Goal: Navigation & Orientation: Find specific page/section

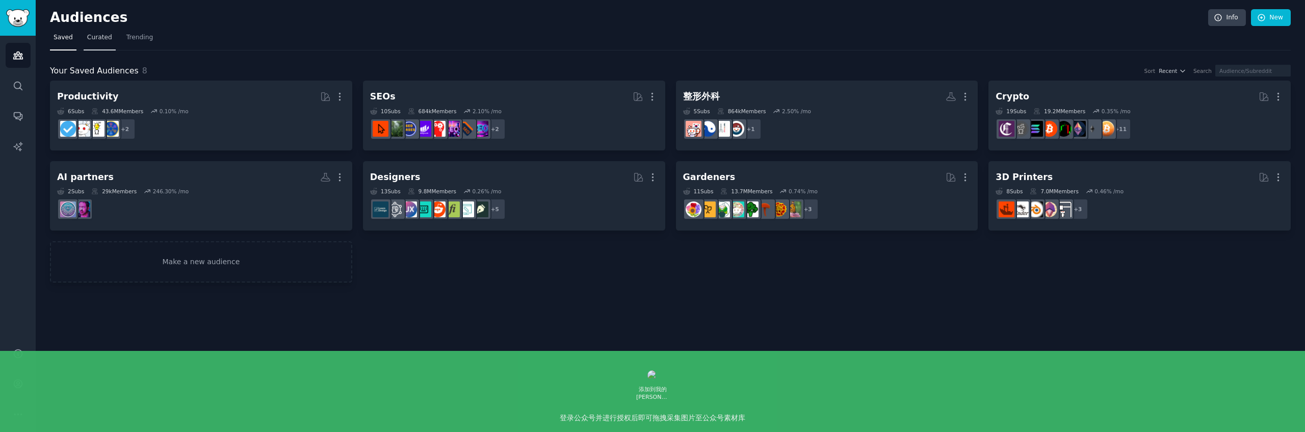
click at [98, 38] on span "Curated" at bounding box center [99, 37] width 25 height 9
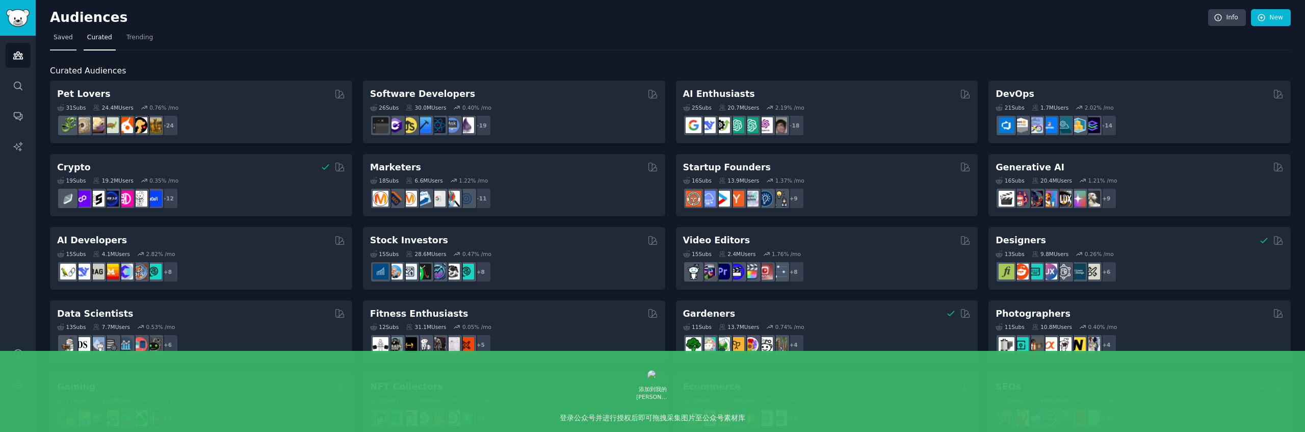
click at [65, 37] on span "Saved" at bounding box center [63, 37] width 19 height 9
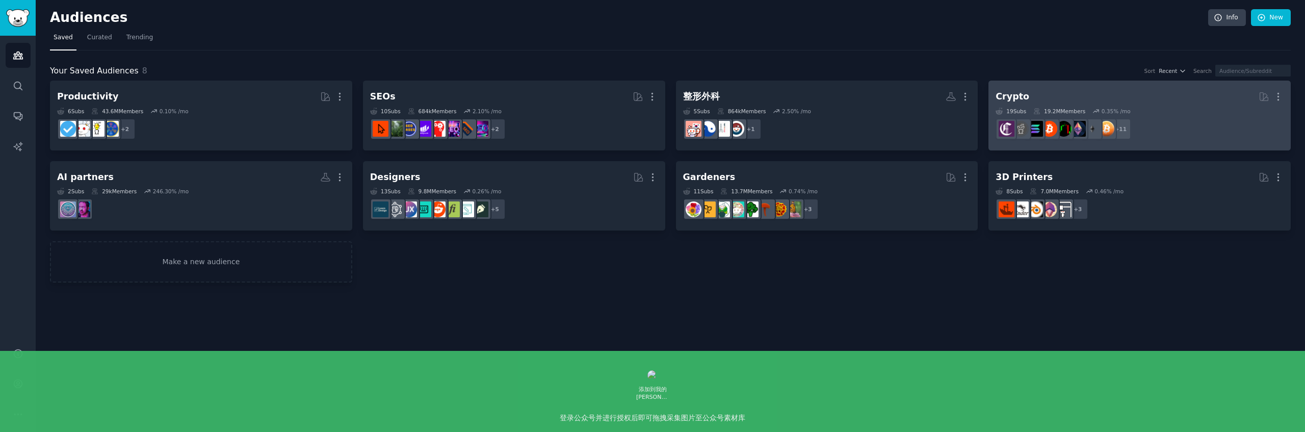
click at [1113, 110] on div "0.35 % /mo" at bounding box center [1115, 111] width 29 height 7
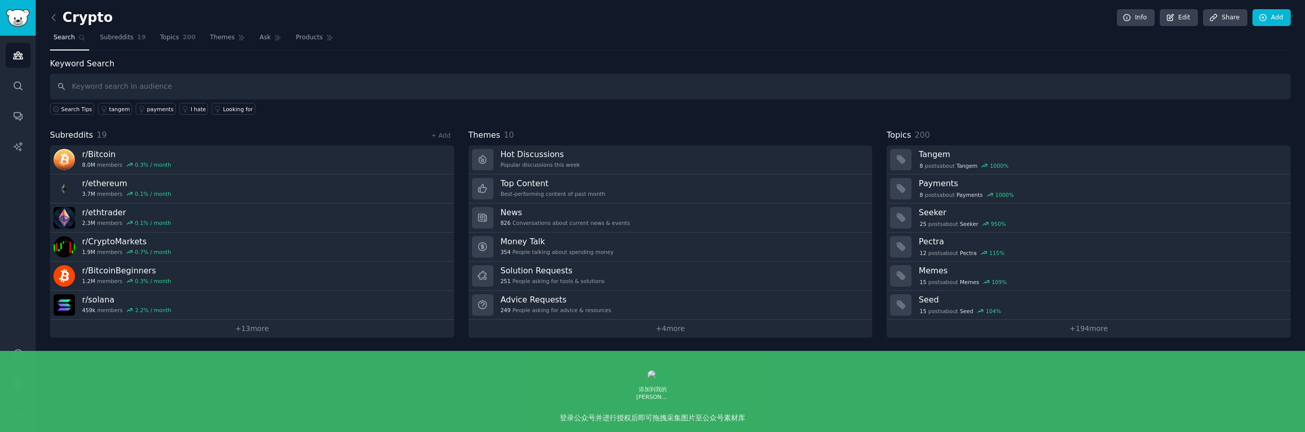
click at [694, 121] on div "Keyword Search Search Tips tangem payments I hate Looking for Subreddits 19 + A…" at bounding box center [670, 198] width 1240 height 280
click at [652, 332] on link "+ 4 more" at bounding box center [670, 329] width 404 height 18
